Goal: Information Seeking & Learning: Learn about a topic

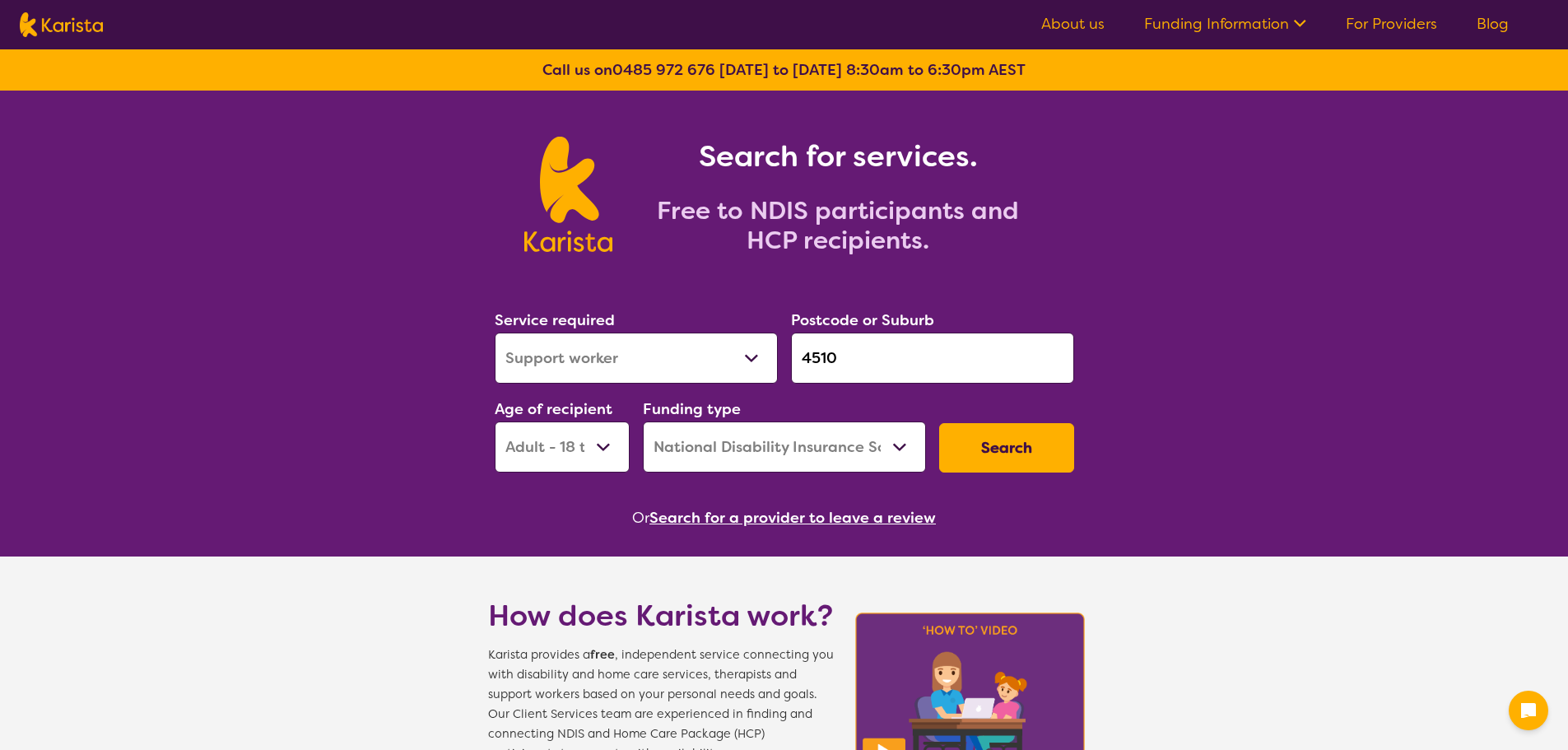
select select "Support worker"
select select "AD"
select select "NDIS"
drag, startPoint x: 700, startPoint y: 352, endPoint x: 687, endPoint y: 352, distance: 13.0
click at [687, 352] on div "Service required Allied Health Assistant Assessment (ADHD or Autism) Behaviour …" at bounding box center [784, 389] width 593 height 178
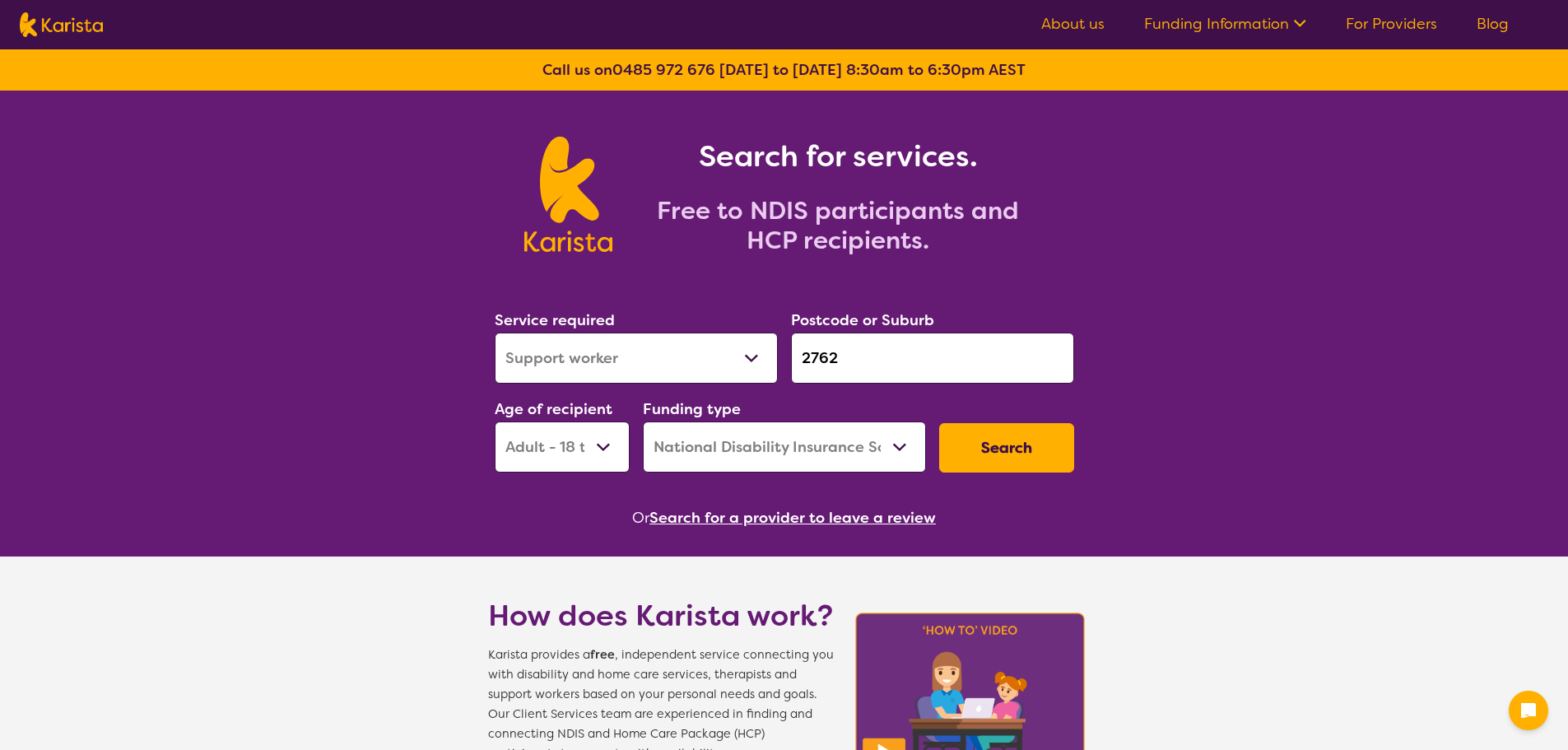
type input "2762"
click at [731, 356] on select "Allied Health Assistant Assessment (ADHD or Autism) Behaviour support Counselli…" at bounding box center [636, 357] width 283 height 51
select select "Speech therapy"
click at [495, 332] on select "Allied Health Assistant Assessment (ADHD or Autism) Behaviour support Counselli…" at bounding box center [636, 357] width 283 height 51
click at [562, 441] on select "Early Childhood - 0 to 9 Child - 10 to 11 Adolescent - 12 to 17 Adult - 18 to 6…" at bounding box center [562, 446] width 135 height 51
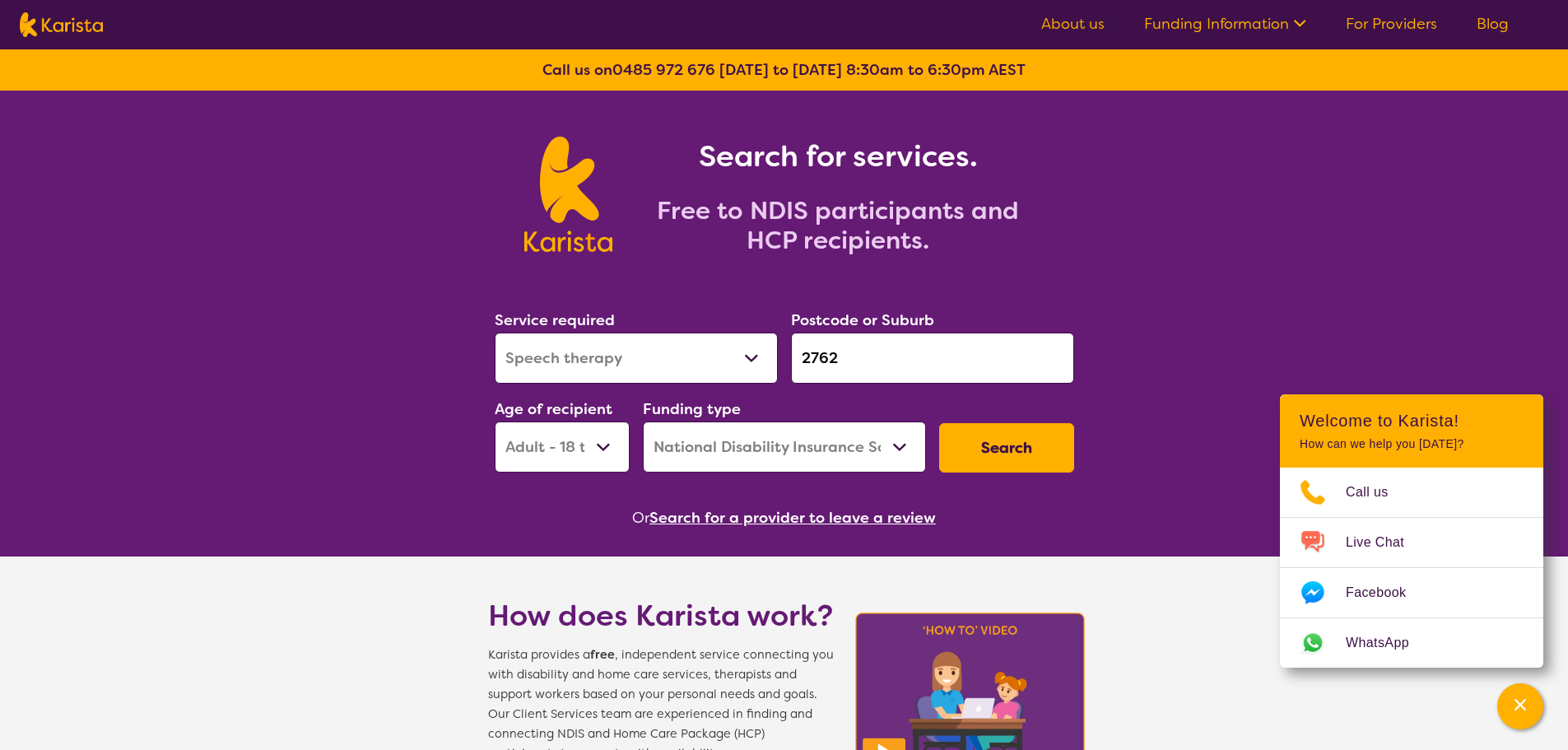
select select "EC"
click at [495, 421] on select "Early Childhood - 0 to 9 Child - 10 to 11 Adolescent - 12 to 17 Adult - 18 to 6…" at bounding box center [562, 446] width 135 height 51
click at [1044, 457] on button "Search" at bounding box center [1006, 447] width 135 height 49
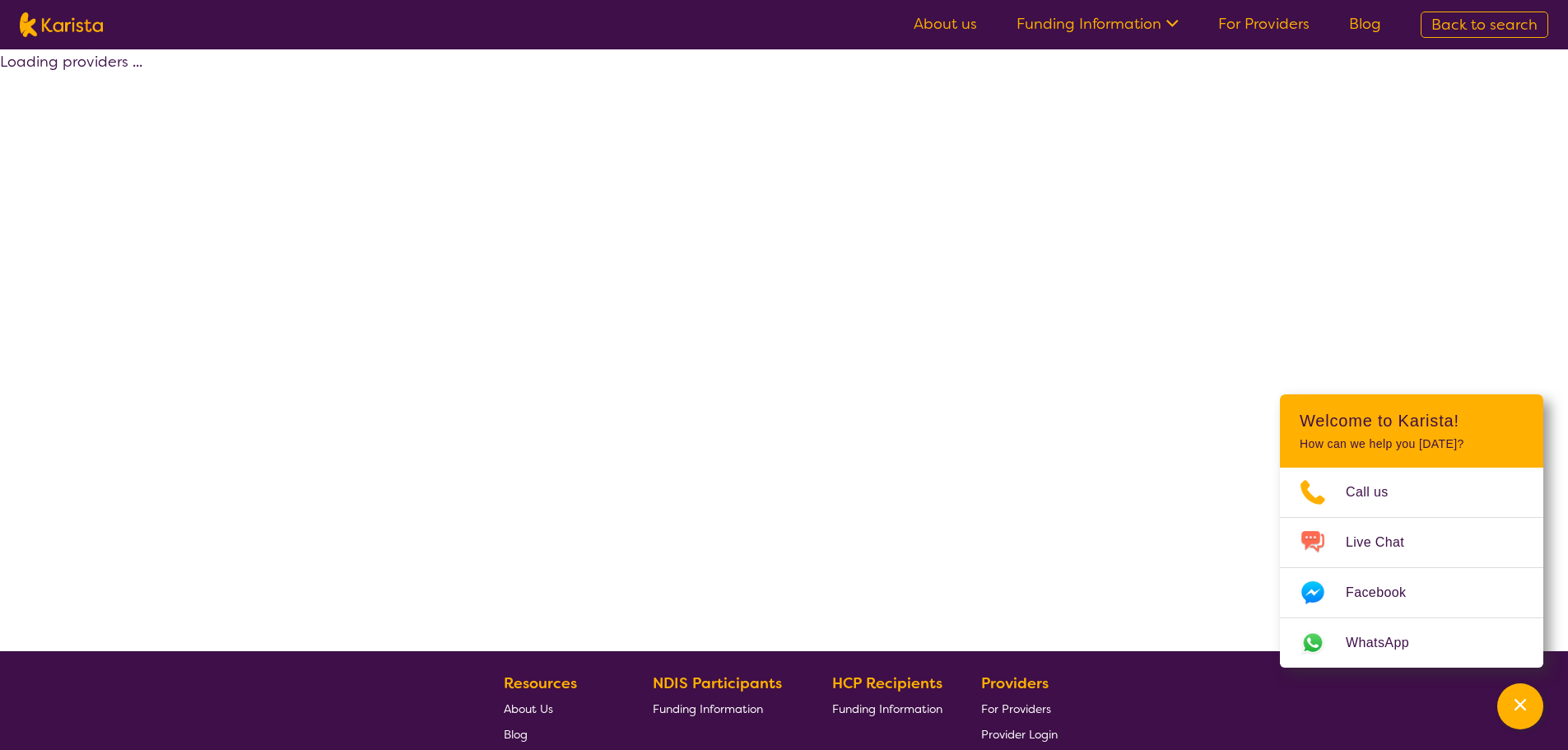
select select "by_score"
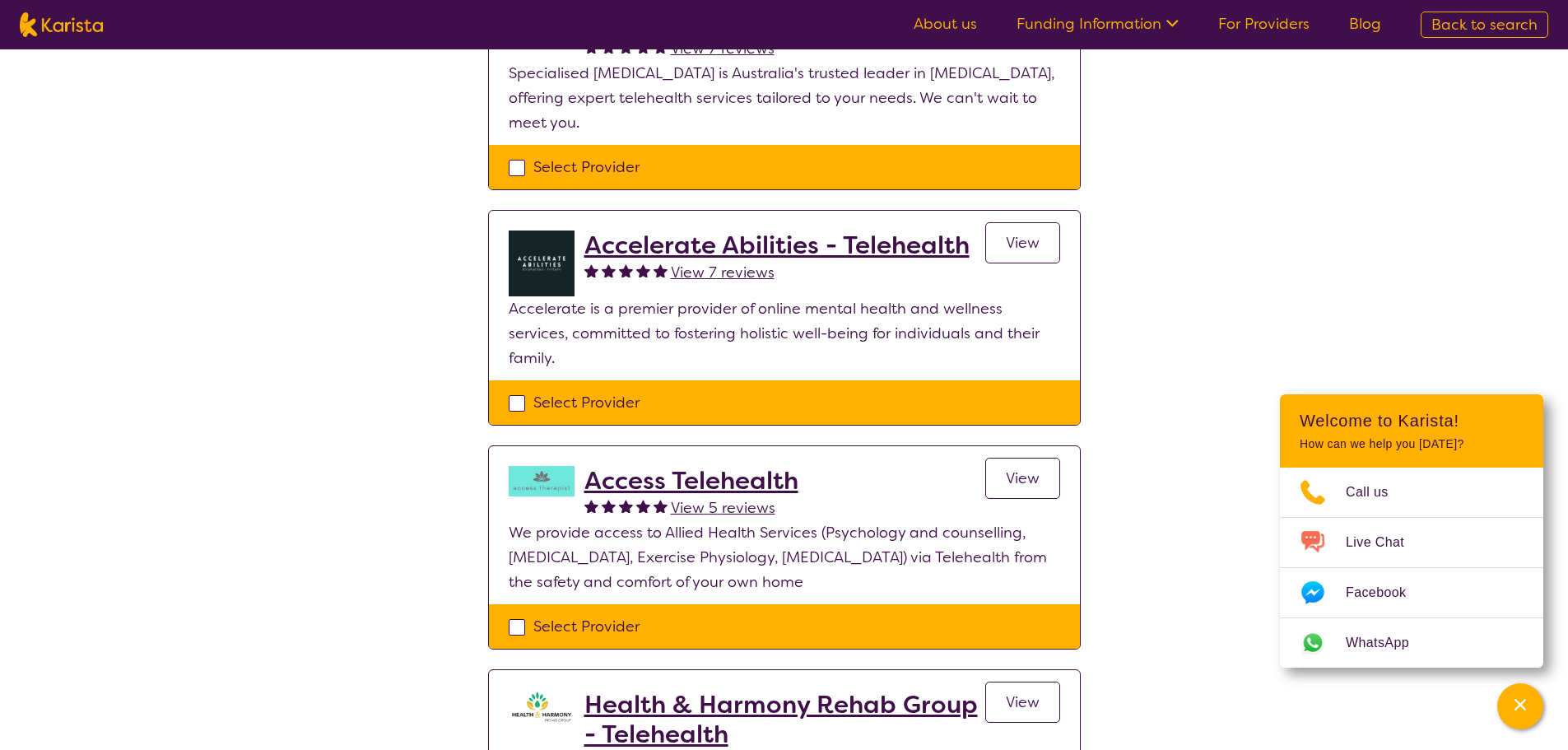
scroll to position [164, 0]
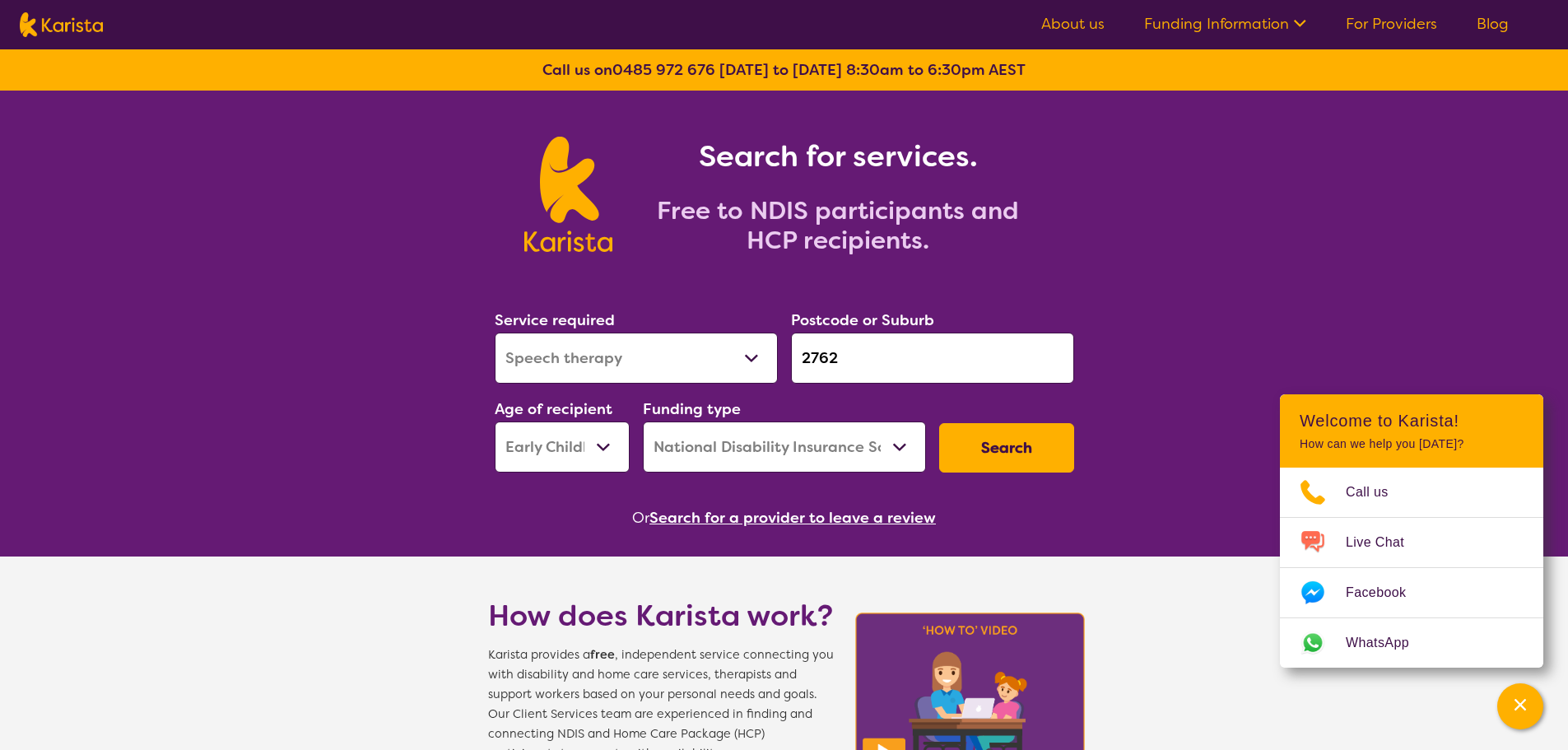
select select "Speech therapy"
select select "EC"
select select "NDIS"
